Goal: Find specific page/section: Find specific page/section

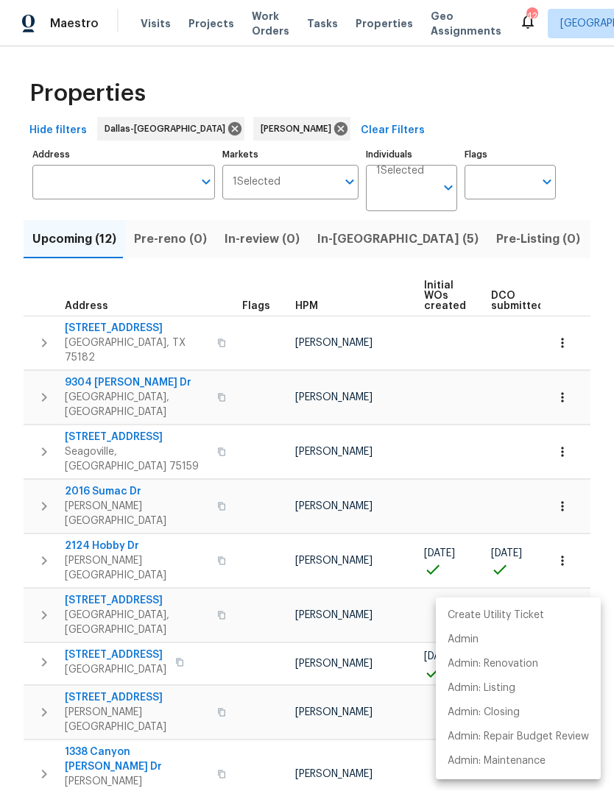
scroll to position [0, 27]
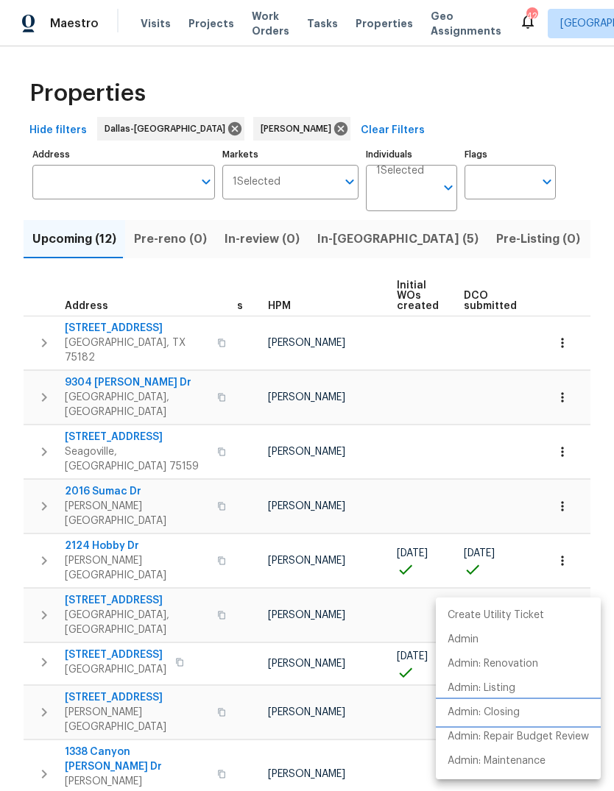
click at [529, 713] on li "Admin: Closing" at bounding box center [518, 712] width 165 height 24
click at [269, 128] on div at bounding box center [307, 395] width 614 height 791
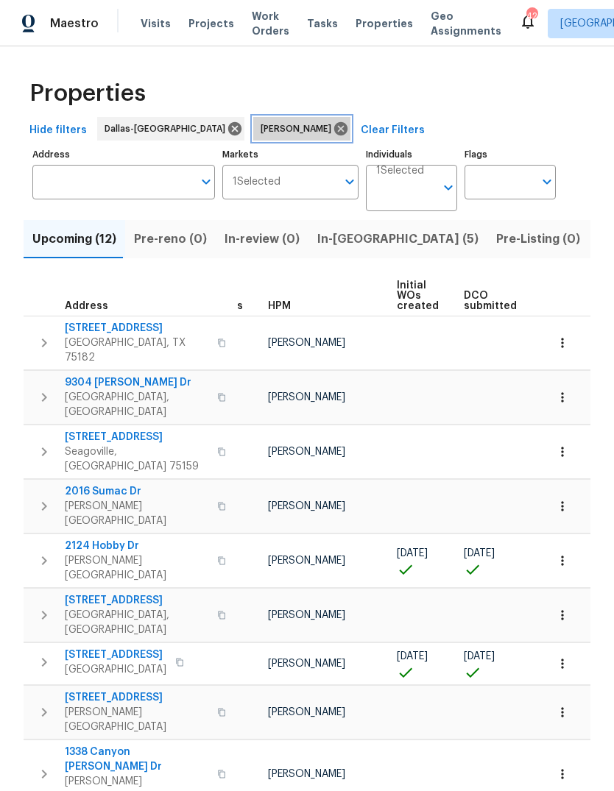
click at [334, 132] on icon at bounding box center [340, 128] width 13 height 13
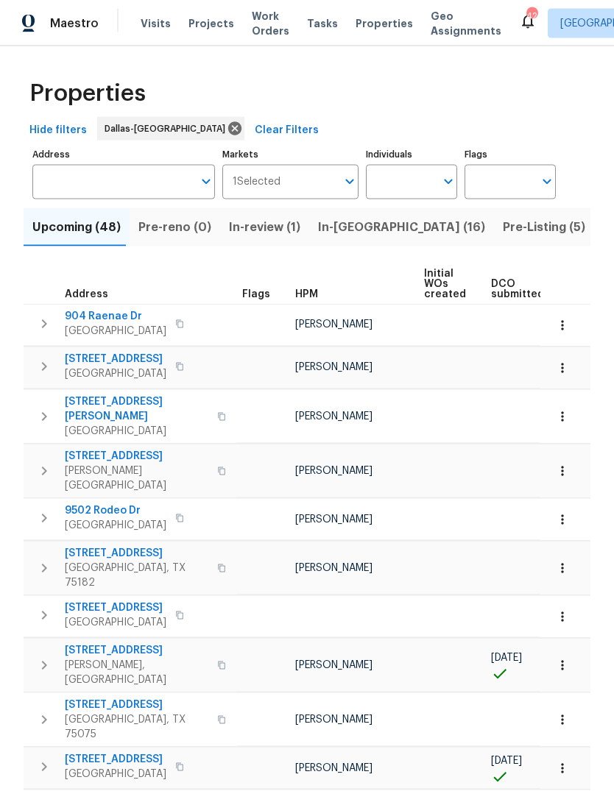
scroll to position [13, 0]
click at [411, 177] on input "Individuals" at bounding box center [400, 182] width 69 height 35
type input "[PERSON_NAME]"
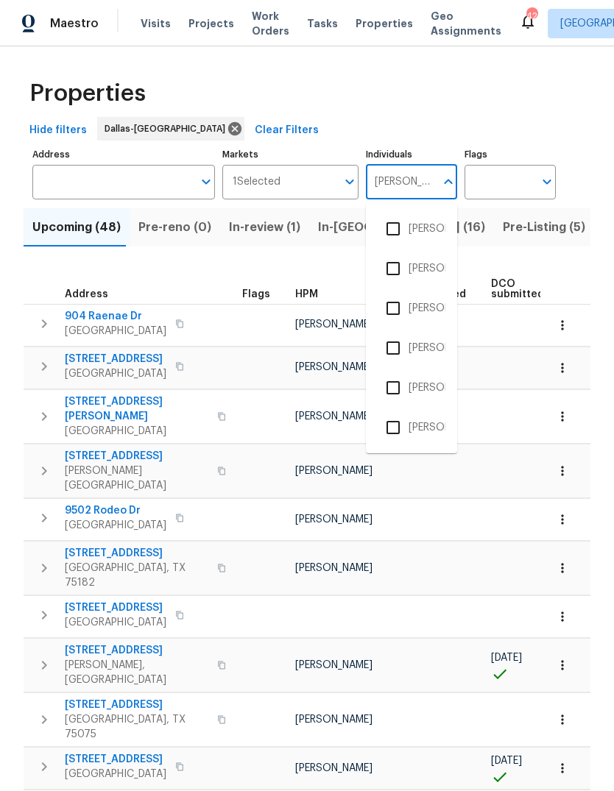
click at [408, 376] on input "checkbox" at bounding box center [392, 387] width 31 height 31
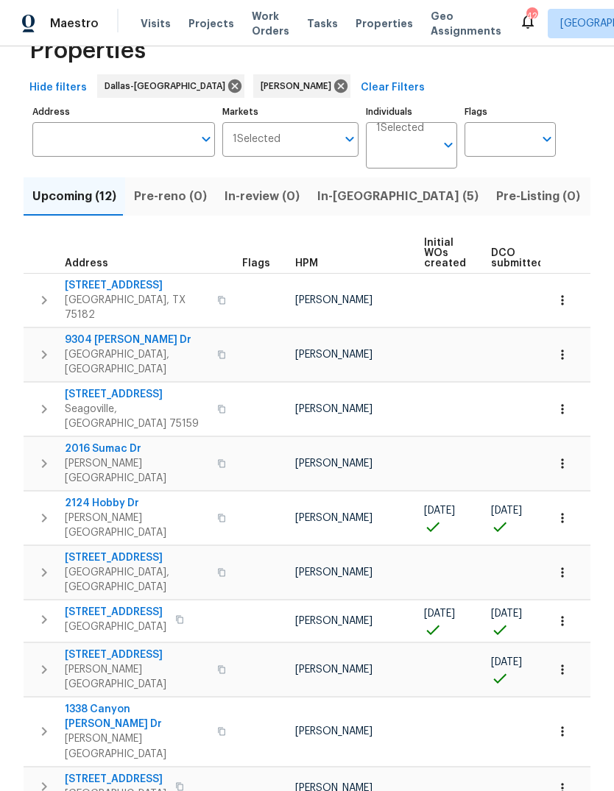
scroll to position [42, 0]
click at [571, 654] on button "button" at bounding box center [562, 670] width 32 height 32
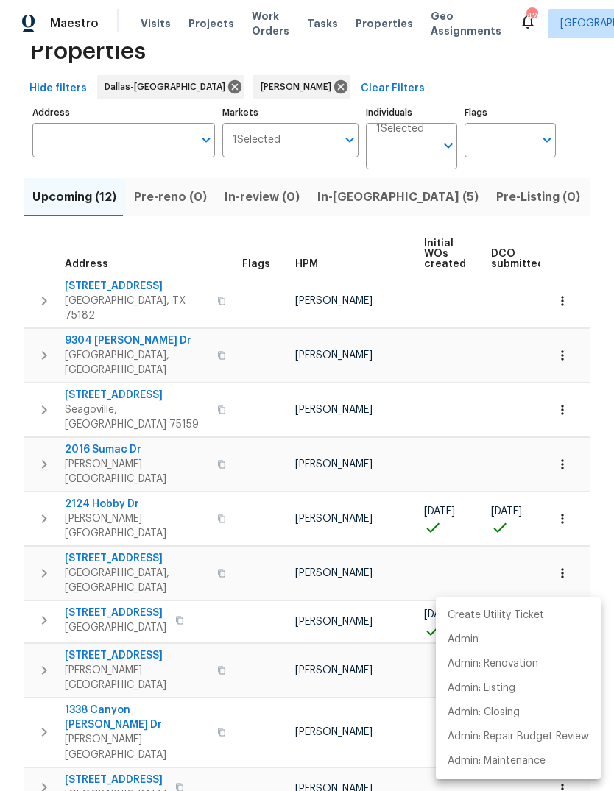
click at [65, 591] on div at bounding box center [307, 395] width 614 height 791
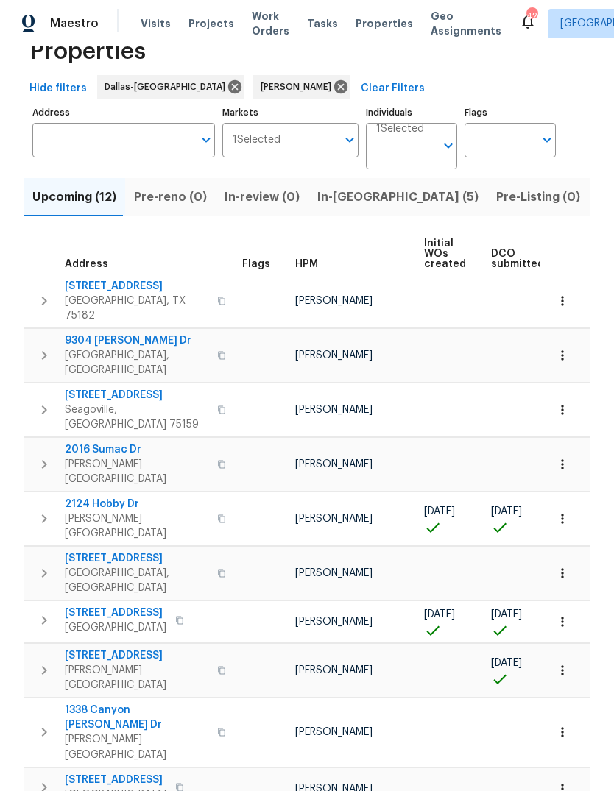
click at [108, 648] on span "[STREET_ADDRESS]" at bounding box center [136, 655] width 143 height 15
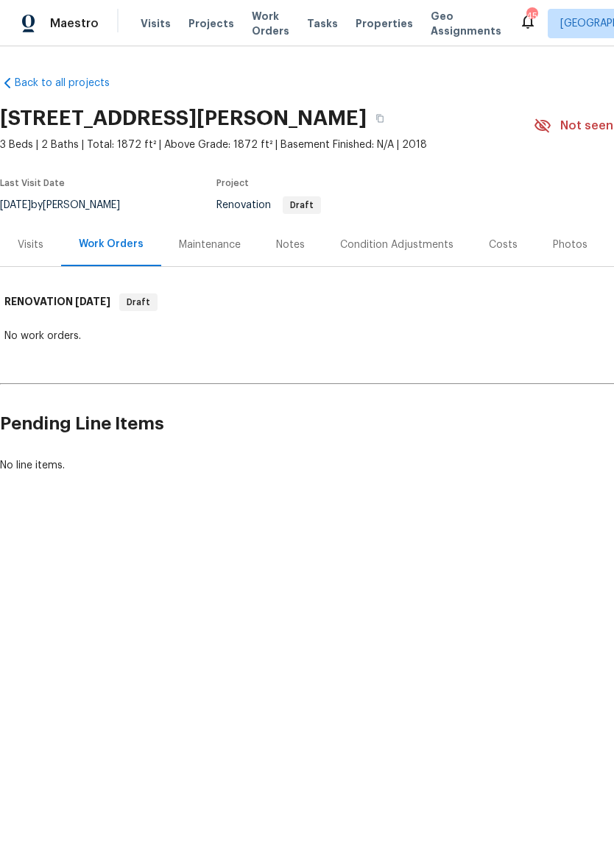
click at [24, 260] on div "Visits" at bounding box center [30, 244] width 61 height 43
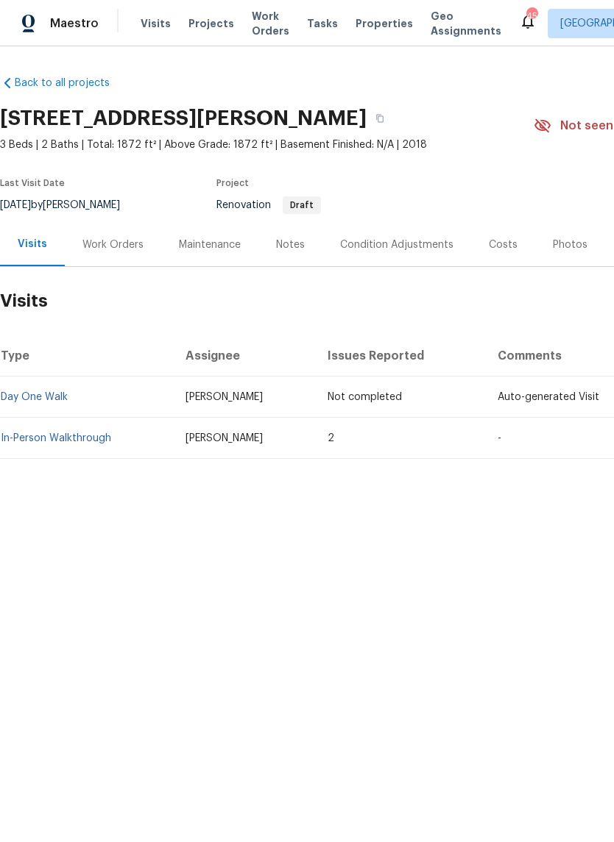
click at [43, 441] on link "In-Person Walkthrough" at bounding box center [56, 438] width 110 height 10
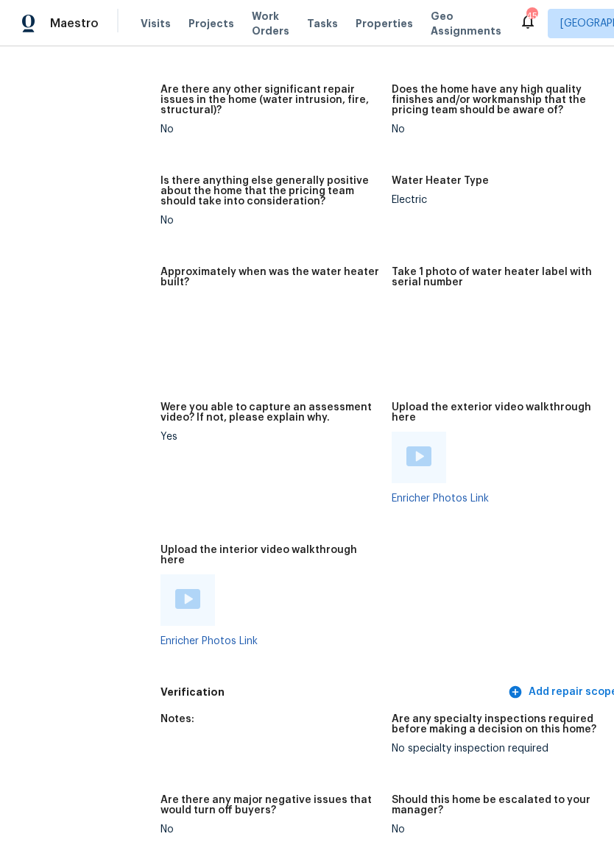
scroll to position [2493, 21]
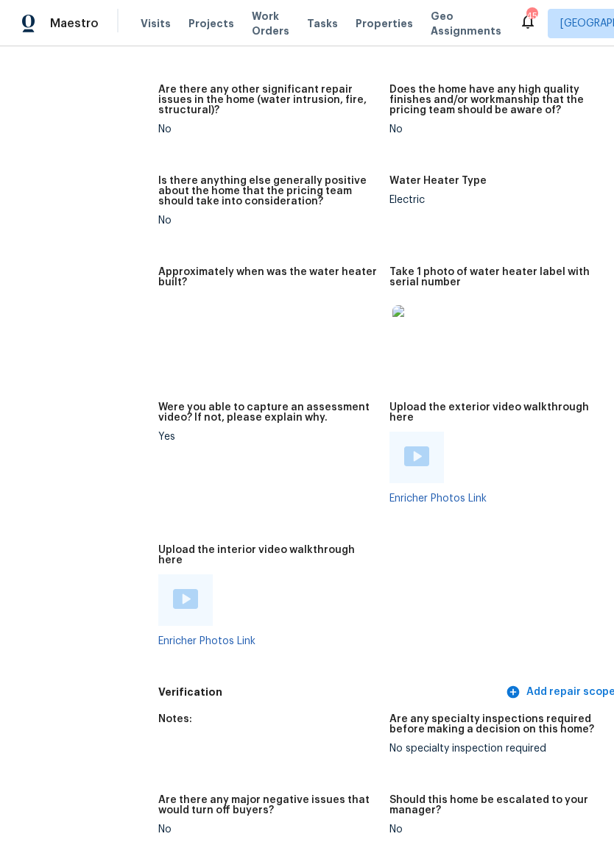
click at [173, 589] on img at bounding box center [185, 599] width 25 height 20
